Goal: Transaction & Acquisition: Purchase product/service

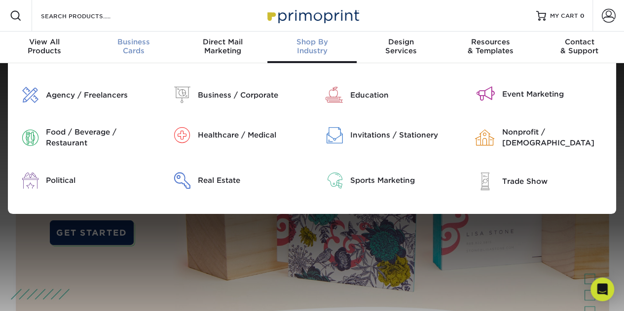
click at [133, 53] on div "Business Cards" at bounding box center [133, 47] width 89 height 18
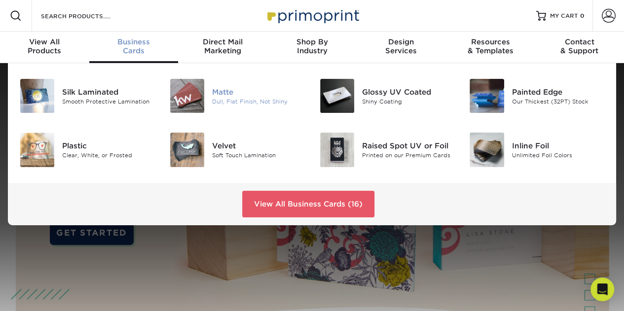
click at [189, 100] on img at bounding box center [187, 96] width 34 height 34
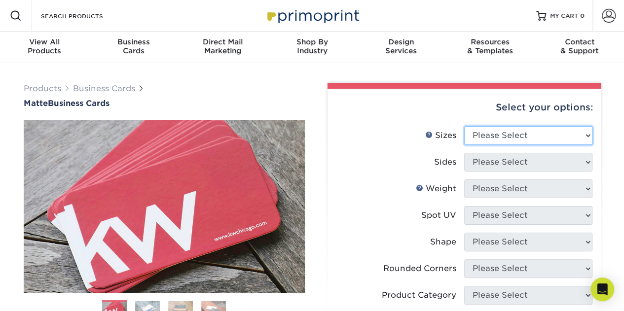
click at [499, 130] on select "Please Select 1.5" x 3.5" - Mini 1.75" x 3.5" - Mini 2" x 2" - Square 2" x 3" -…" at bounding box center [528, 135] width 128 height 19
select select "2.00x3.50"
click at [464, 126] on select "Please Select 1.5" x 3.5" - Mini 1.75" x 3.5" - Mini 2" x 2" - Square 2" x 3" -…" at bounding box center [528, 135] width 128 height 19
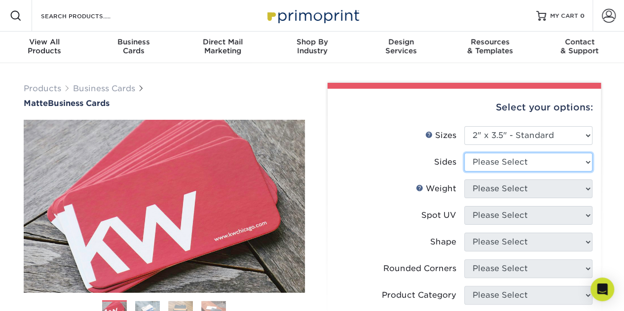
click at [501, 168] on select "Please Select Print Both Sides Print Front Only" at bounding box center [528, 162] width 128 height 19
select select "13abbda7-1d64-4f25-8bb2-c179b224825d"
click at [464, 153] on select "Please Select Print Both Sides Print Front Only" at bounding box center [528, 162] width 128 height 19
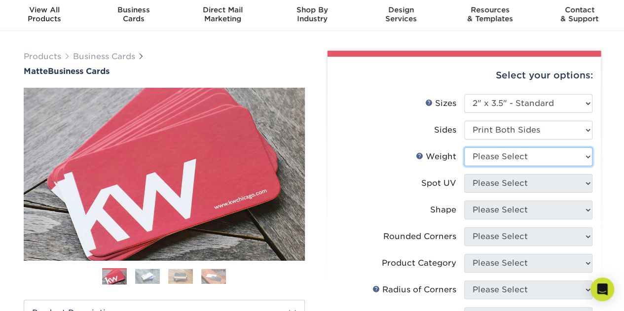
click at [508, 156] on select "Please Select 16PT 14PT" at bounding box center [528, 157] width 128 height 19
select select "14PT"
click at [464, 148] on select "Please Select 16PT 14PT" at bounding box center [528, 157] width 128 height 19
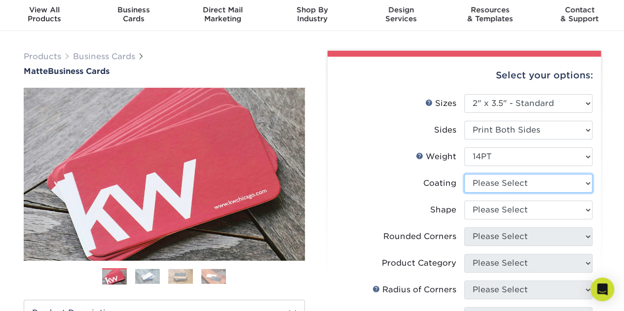
click at [501, 182] on select at bounding box center [528, 183] width 128 height 19
select select "121bb7b5-3b4d-429f-bd8d-bbf80e953313"
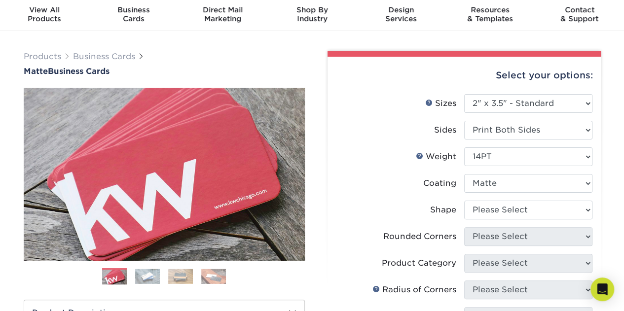
click at [464, 174] on select at bounding box center [528, 183] width 128 height 19
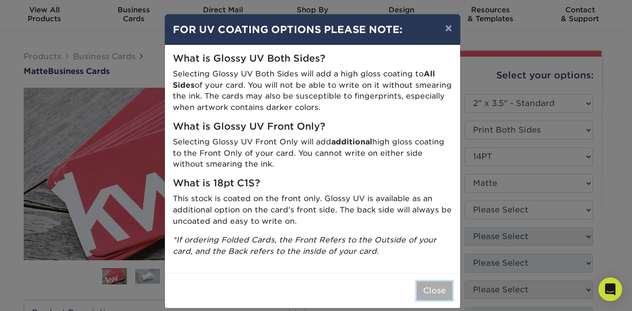
click at [430, 284] on button "Close" at bounding box center [434, 291] width 36 height 19
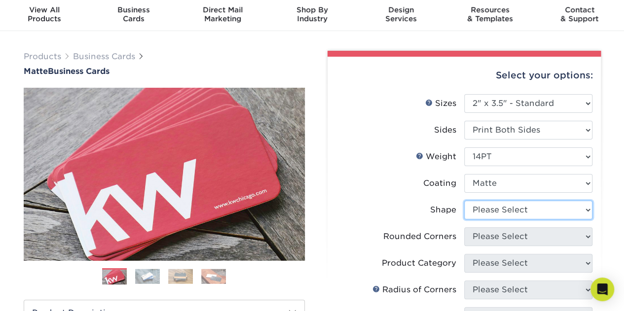
click at [506, 218] on select "Please Select Standard" at bounding box center [528, 210] width 128 height 19
select select "standard"
click at [464, 201] on select "Please Select Standard" at bounding box center [528, 210] width 128 height 19
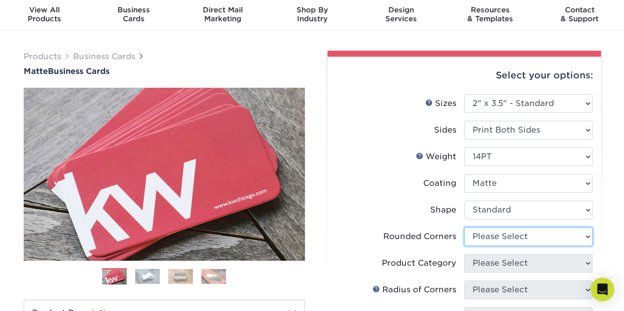
click at [496, 236] on select "Please Select Yes - Round 2 Corners Yes - Round 4 Corners No" at bounding box center [528, 236] width 128 height 19
select select "0"
click at [464, 227] on select "Please Select Yes - Round 2 Corners Yes - Round 4 Corners No" at bounding box center [528, 236] width 128 height 19
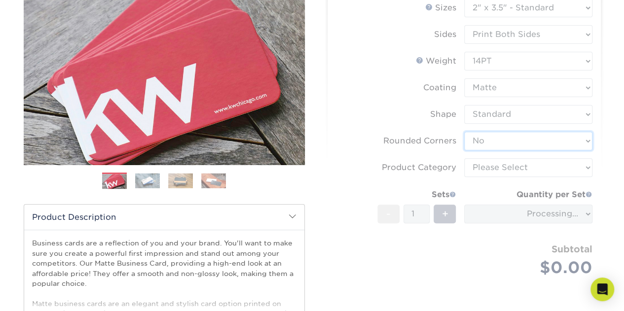
scroll to position [129, 0]
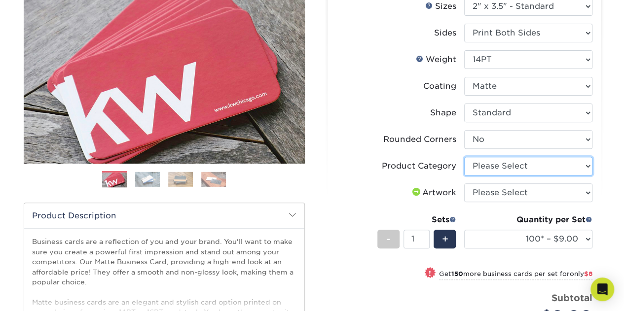
click at [511, 159] on select "Please Select Business Cards" at bounding box center [528, 166] width 128 height 19
select select "3b5148f1-0588-4f88-a218-97bcfdce65c1"
click at [464, 157] on select "Please Select Business Cards" at bounding box center [528, 166] width 128 height 19
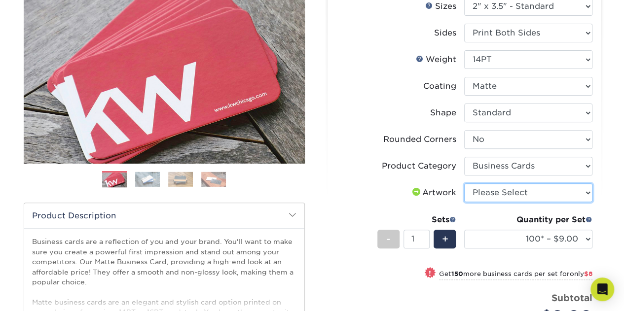
click at [493, 193] on select "Please Select I will upload files I need a design - $100" at bounding box center [528, 193] width 128 height 19
select select "upload"
click at [464, 184] on select "Please Select I will upload files I need a design - $100" at bounding box center [528, 193] width 128 height 19
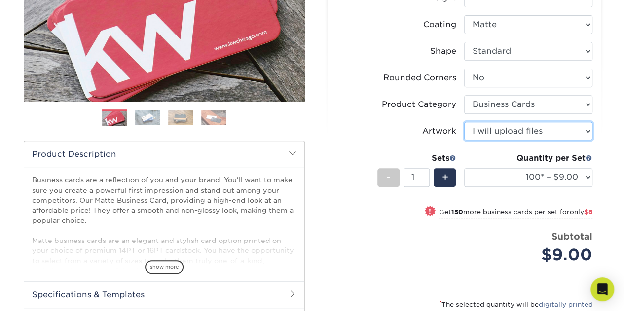
scroll to position [196, 0]
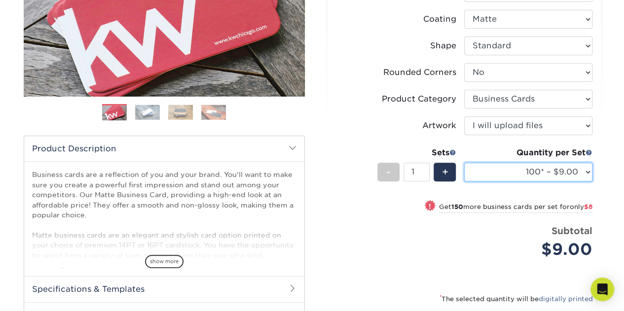
click at [541, 173] on select "100* – $9.00 250* – $17.00 500 – $33.00 1000 – $42.00 2500 – $75.00 5000 – $143…" at bounding box center [528, 172] width 128 height 19
select select "500 – $33.00"
click at [464, 163] on select "100* – $9.00 250* – $17.00 500 – $33.00 1000 – $42.00 2500 – $75.00 5000 – $143…" at bounding box center [528, 172] width 128 height 19
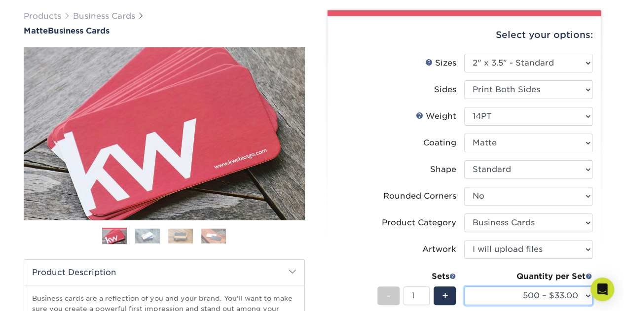
scroll to position [0, 0]
